Goal: Information Seeking & Learning: Learn about a topic

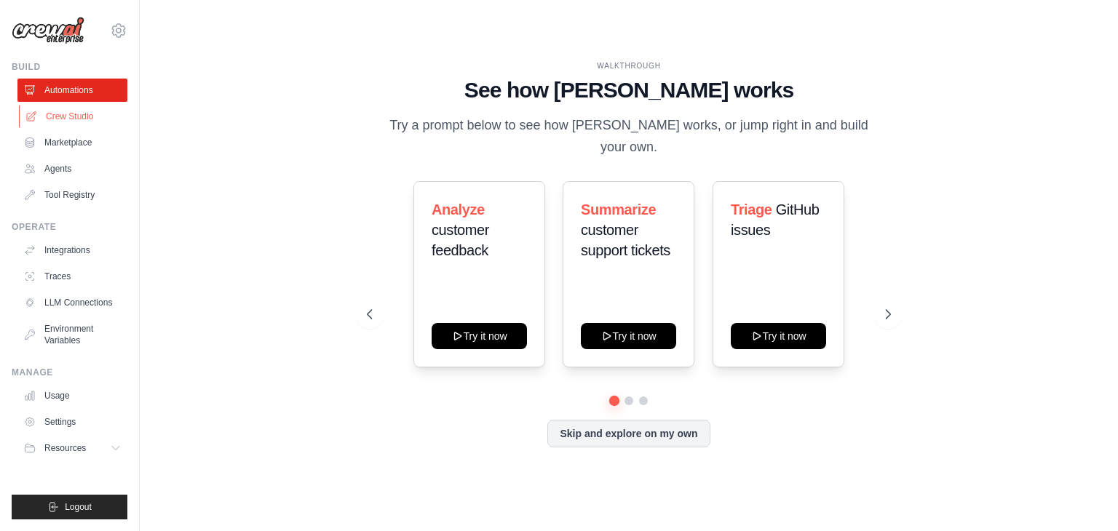
click at [81, 120] on link "Crew Studio" at bounding box center [74, 116] width 110 height 23
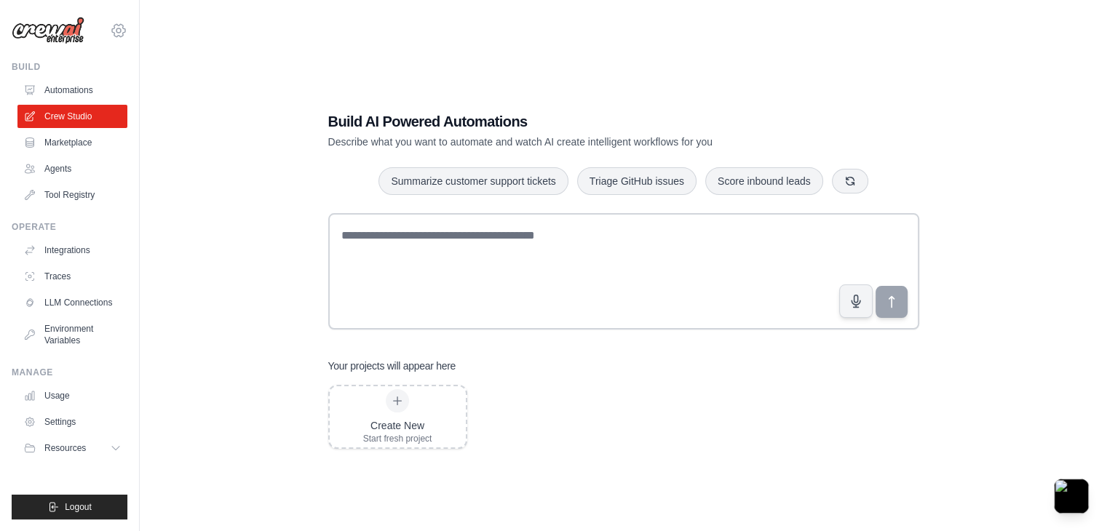
click at [116, 33] on icon at bounding box center [118, 30] width 17 height 17
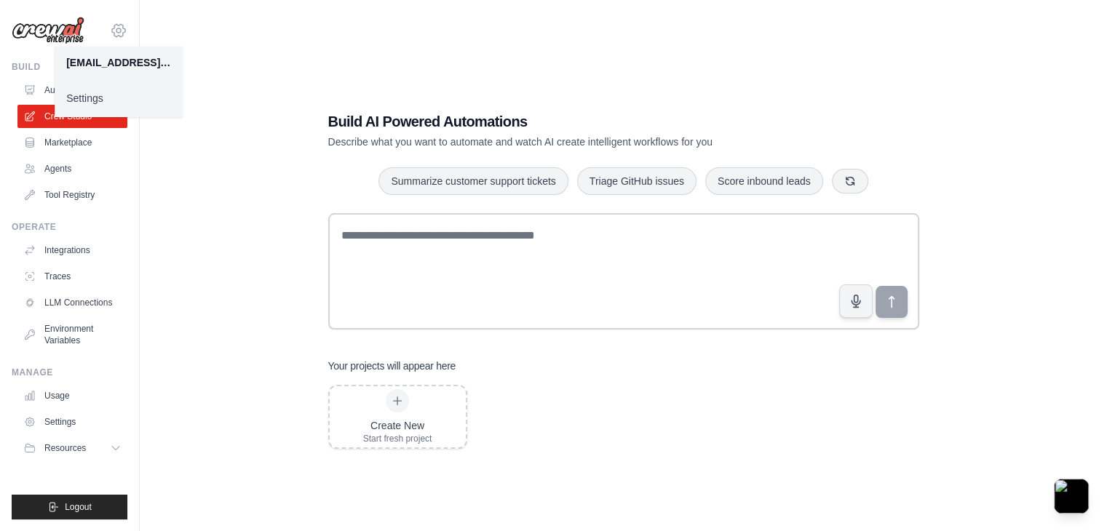
click at [116, 33] on icon at bounding box center [118, 30] width 17 height 17
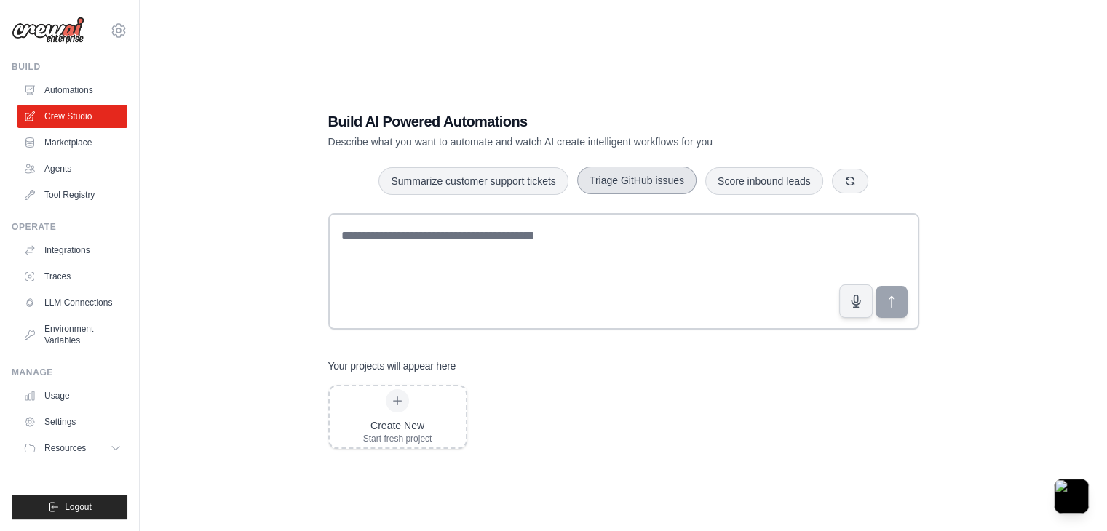
scroll to position [29, 0]
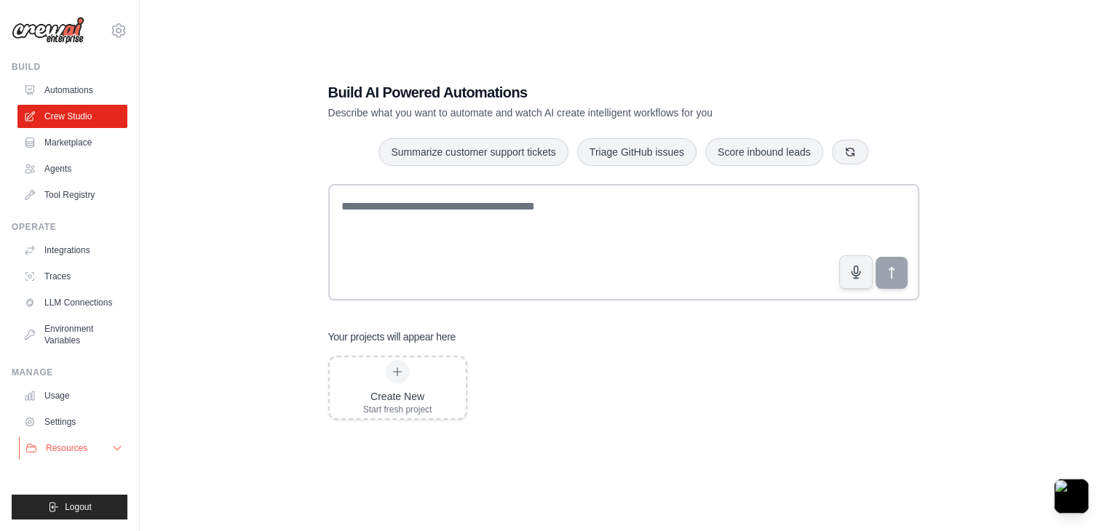
click at [85, 448] on span "Resources" at bounding box center [66, 448] width 41 height 12
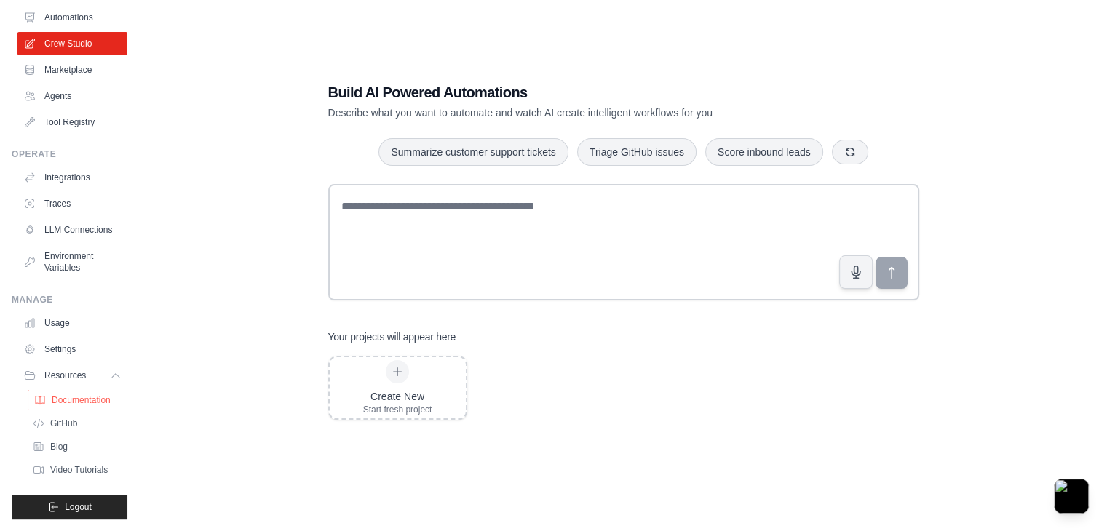
scroll to position [96, 0]
click at [93, 394] on span "Documentation" at bounding box center [81, 400] width 59 height 12
